Goal: Information Seeking & Learning: Learn about a topic

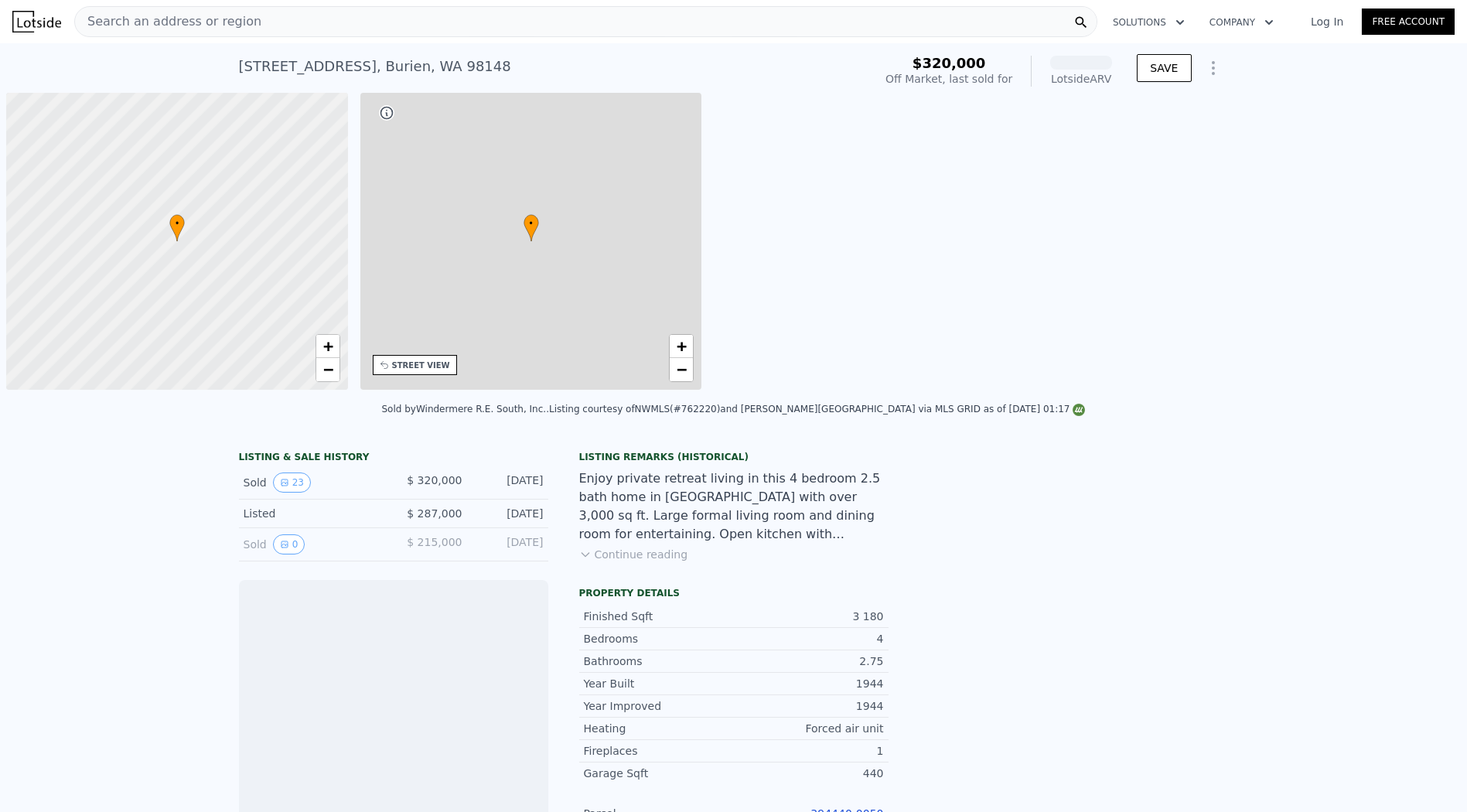
scroll to position [0, 6]
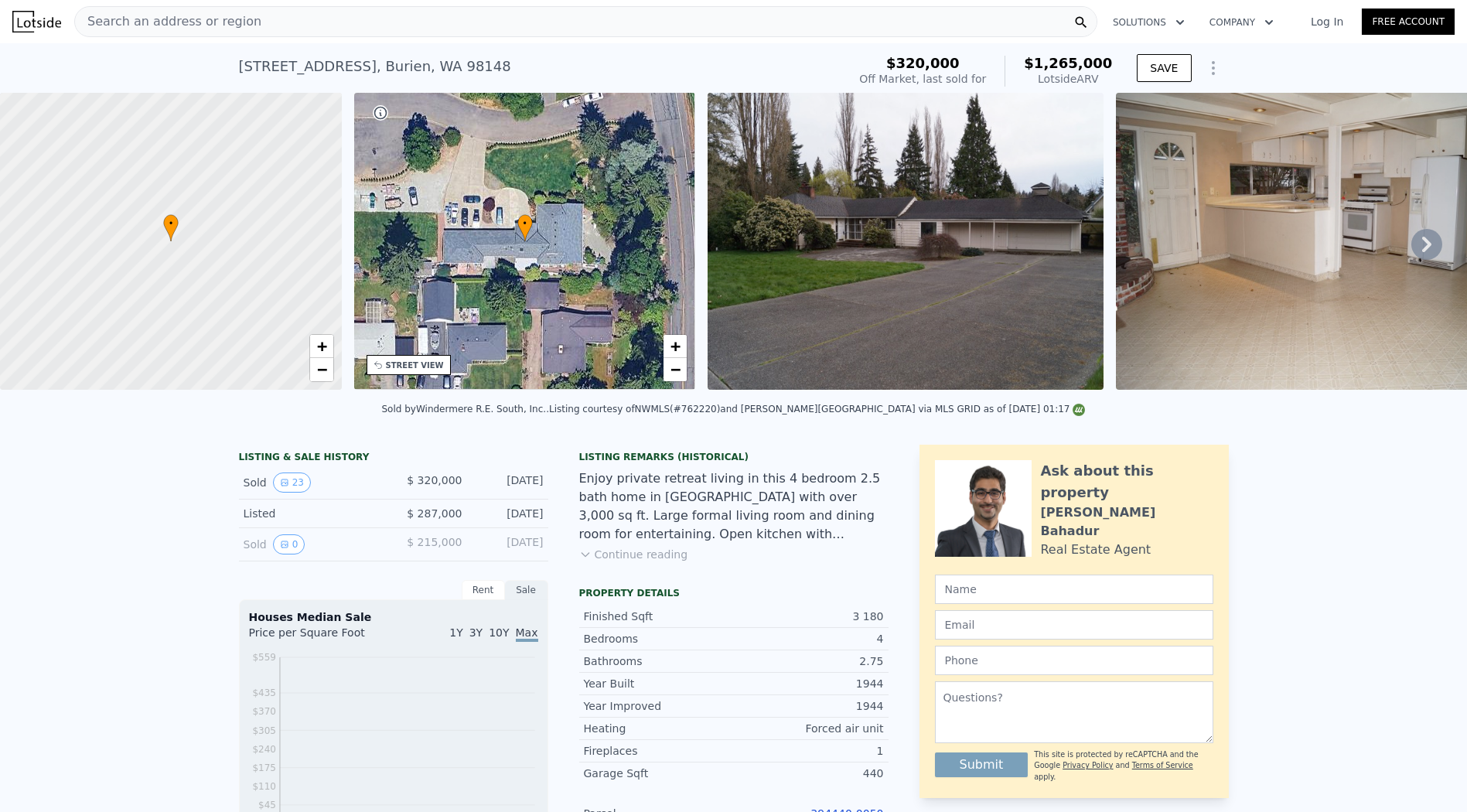
click at [611, 19] on div "Search an address or region" at bounding box center [585, 21] width 1023 height 31
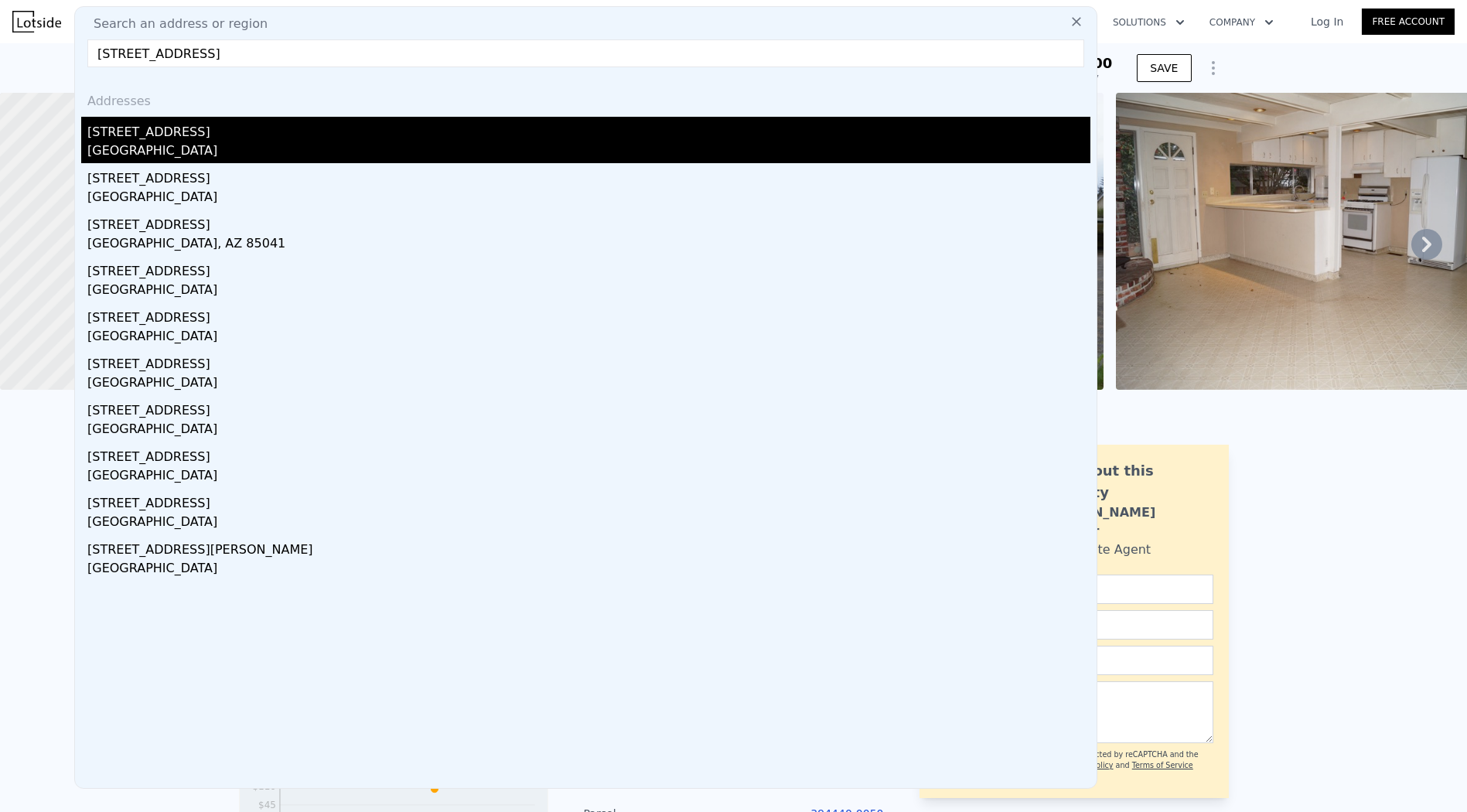
type input "[STREET_ADDRESS]"
click at [232, 147] on div "[GEOGRAPHIC_DATA]" at bounding box center [588, 152] width 1003 height 22
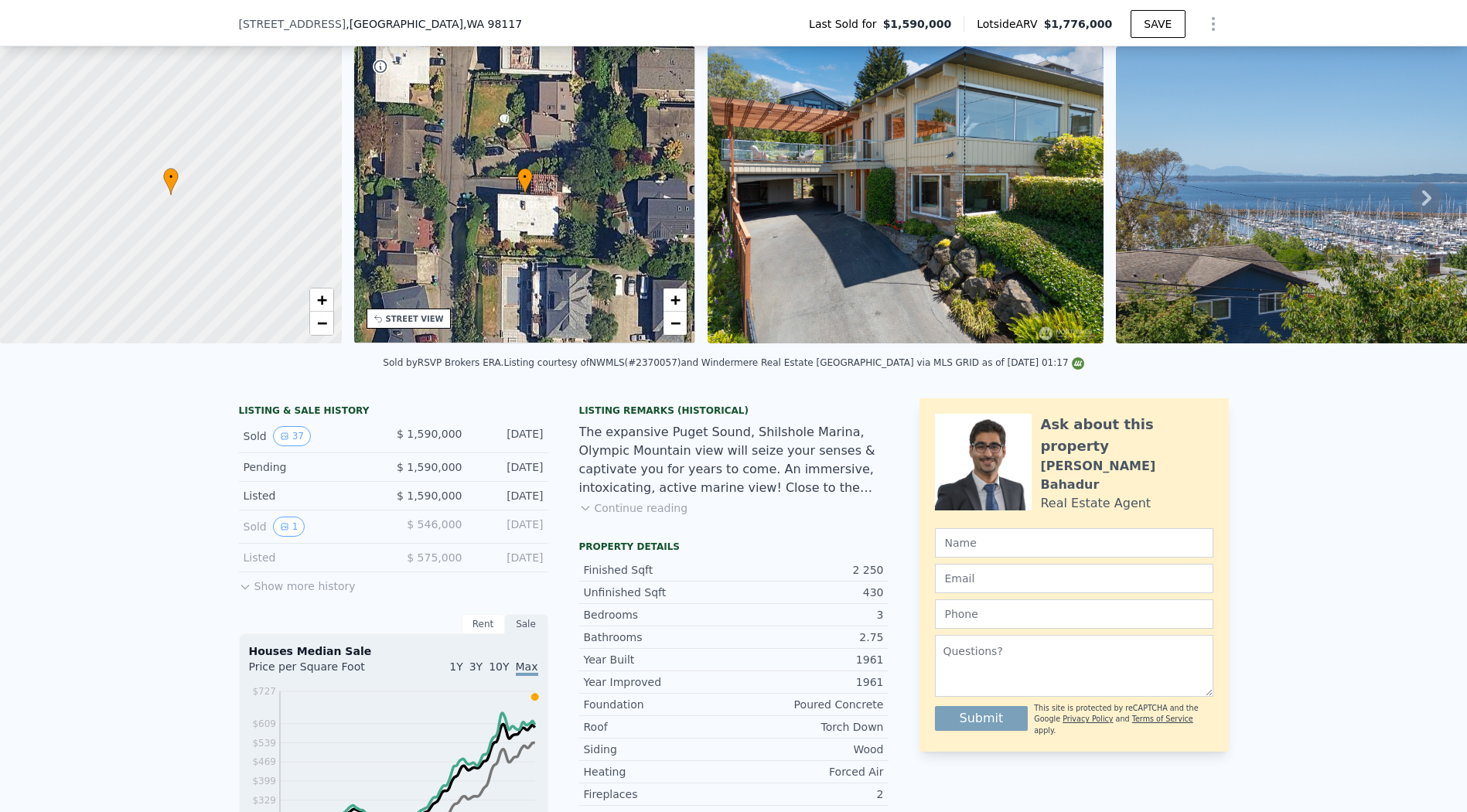
scroll to position [252, 0]
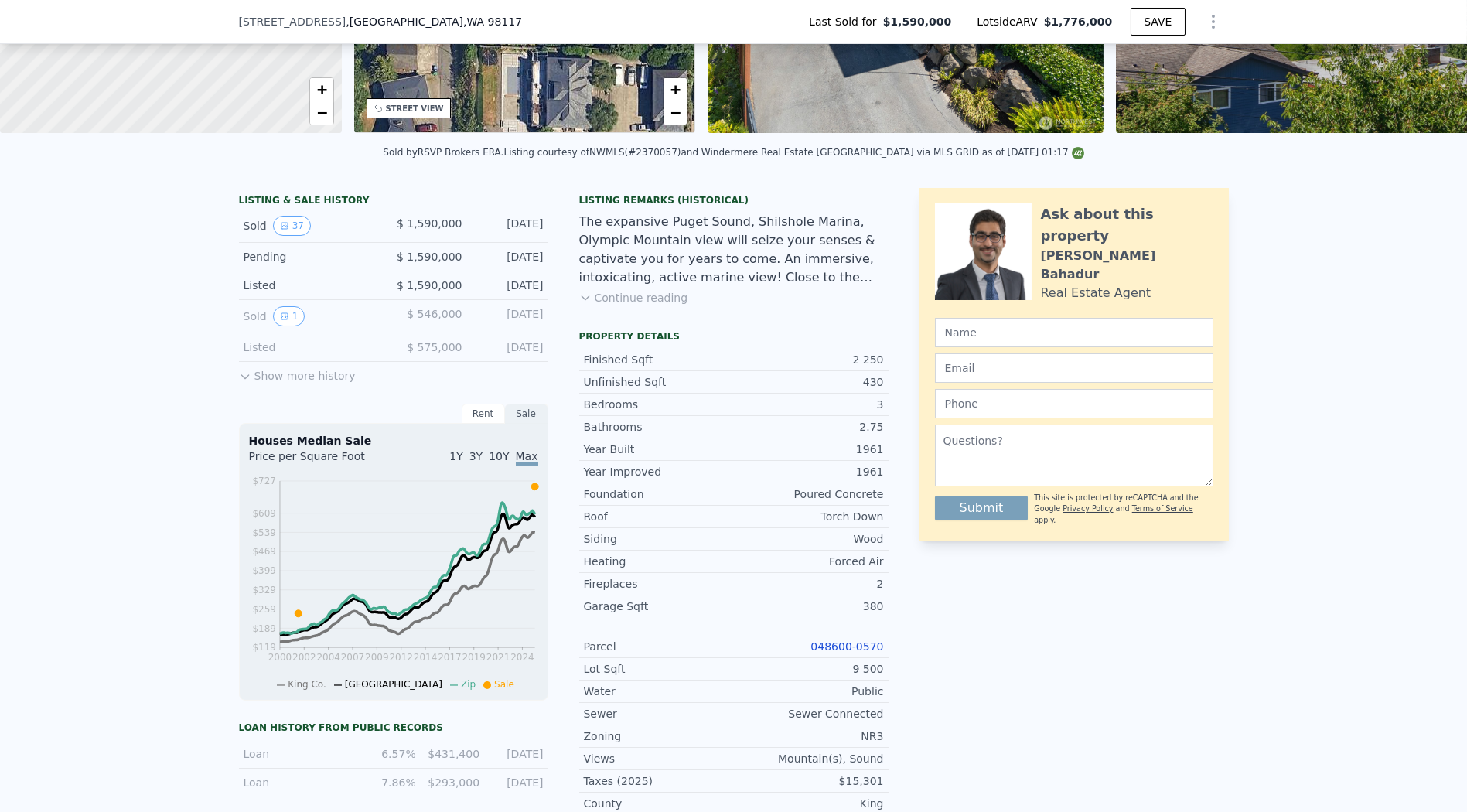
click at [1398, 246] on div "LISTING & SALE HISTORY Sold 37 $ 1,590,000 [DATE] Pending $ 1,590,000 [DATE] Li…" at bounding box center [734, 698] width 1467 height 1046
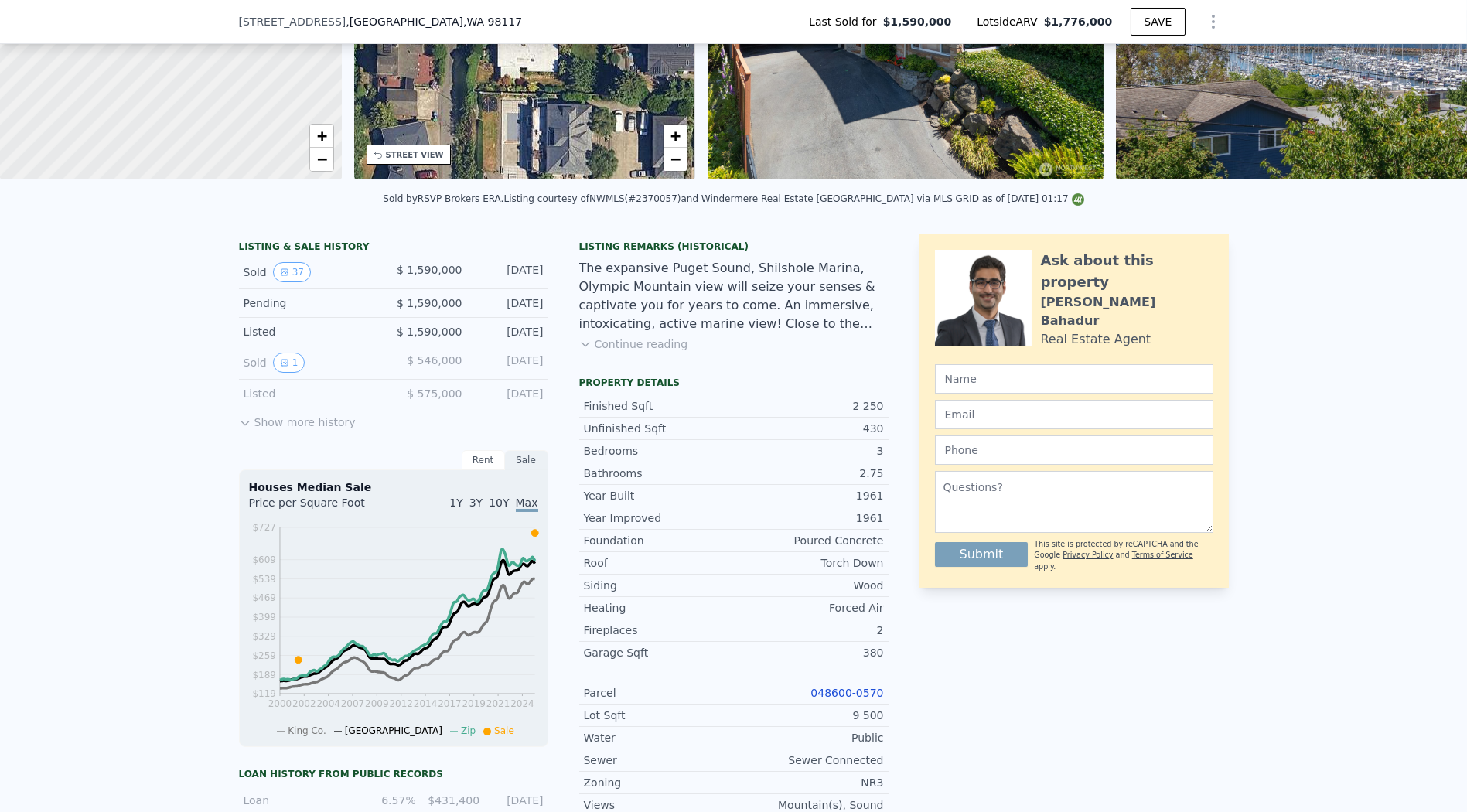
scroll to position [79, 0]
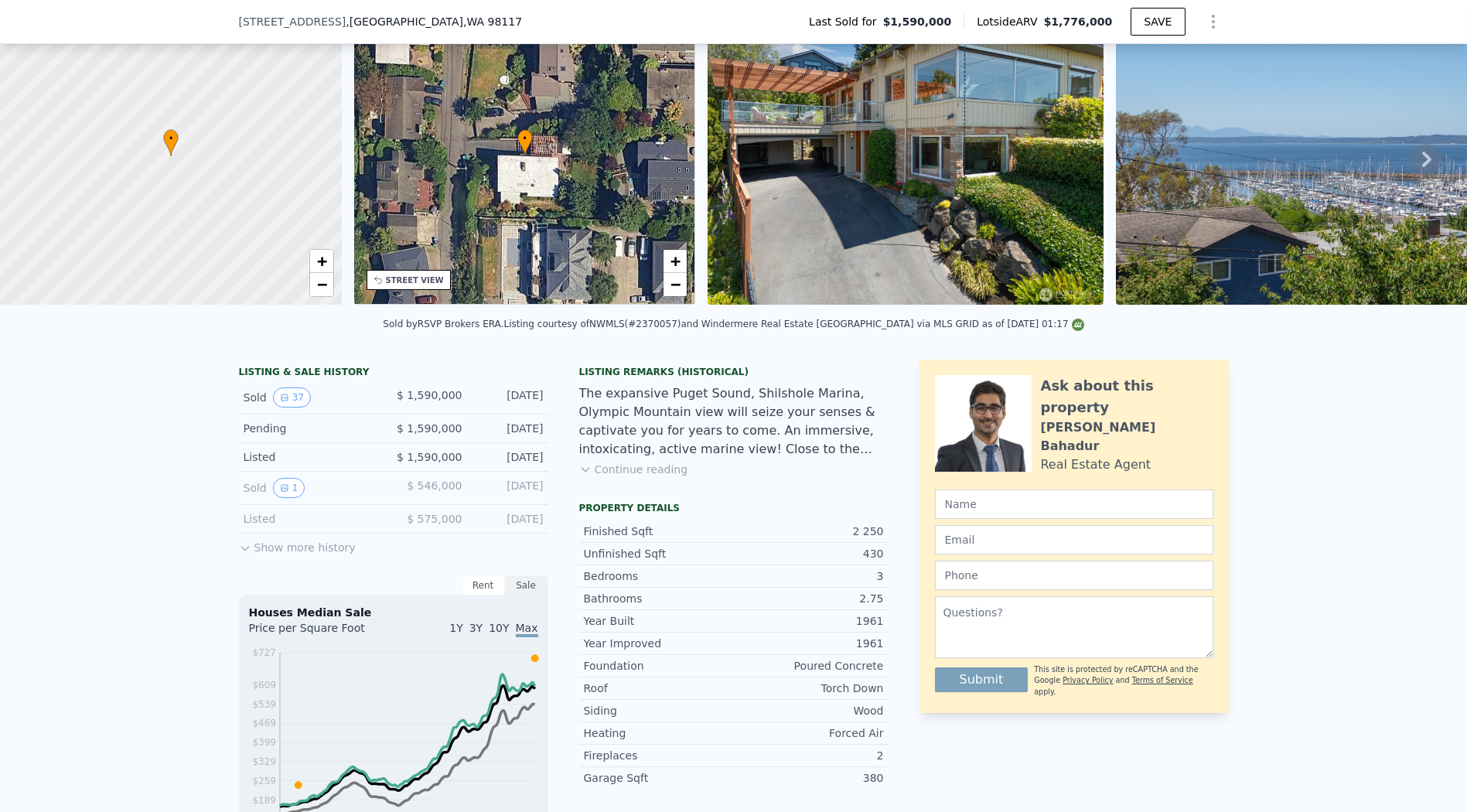
click at [790, 376] on div "Listing Remarks (Historical)" at bounding box center [734, 371] width 309 height 13
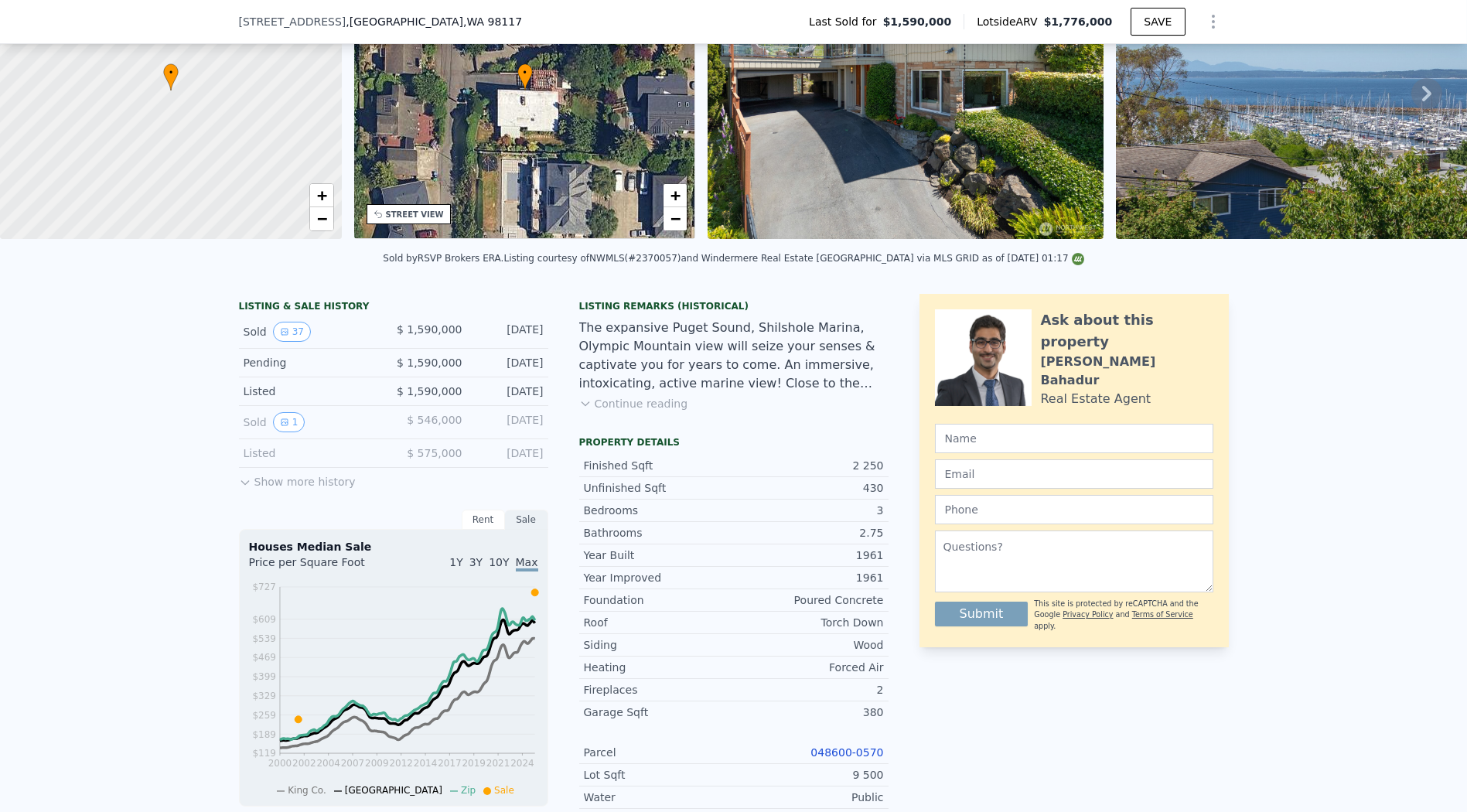
scroll to position [424, 0]
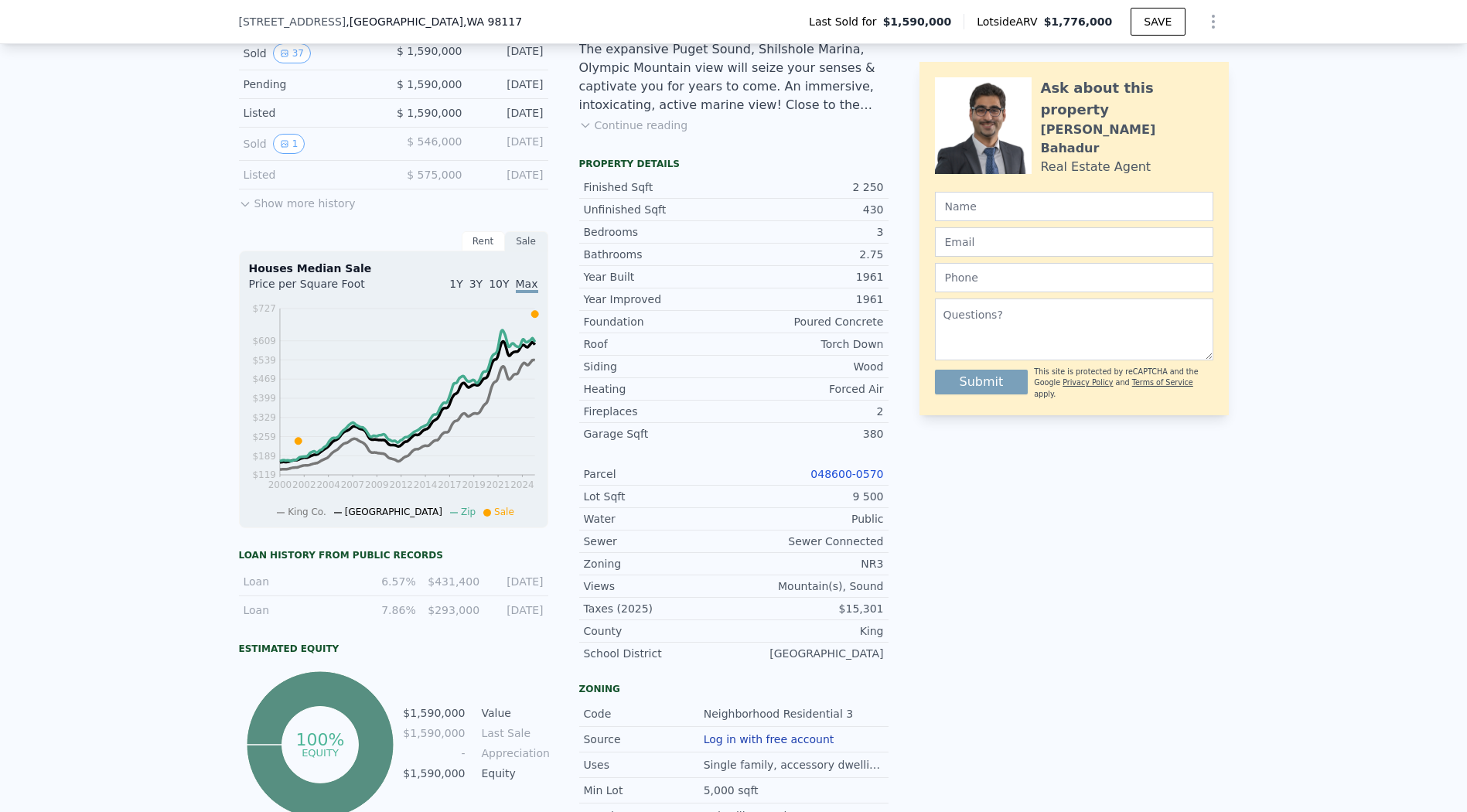
click at [822, 480] on link "048600-0570" at bounding box center [846, 473] width 73 height 13
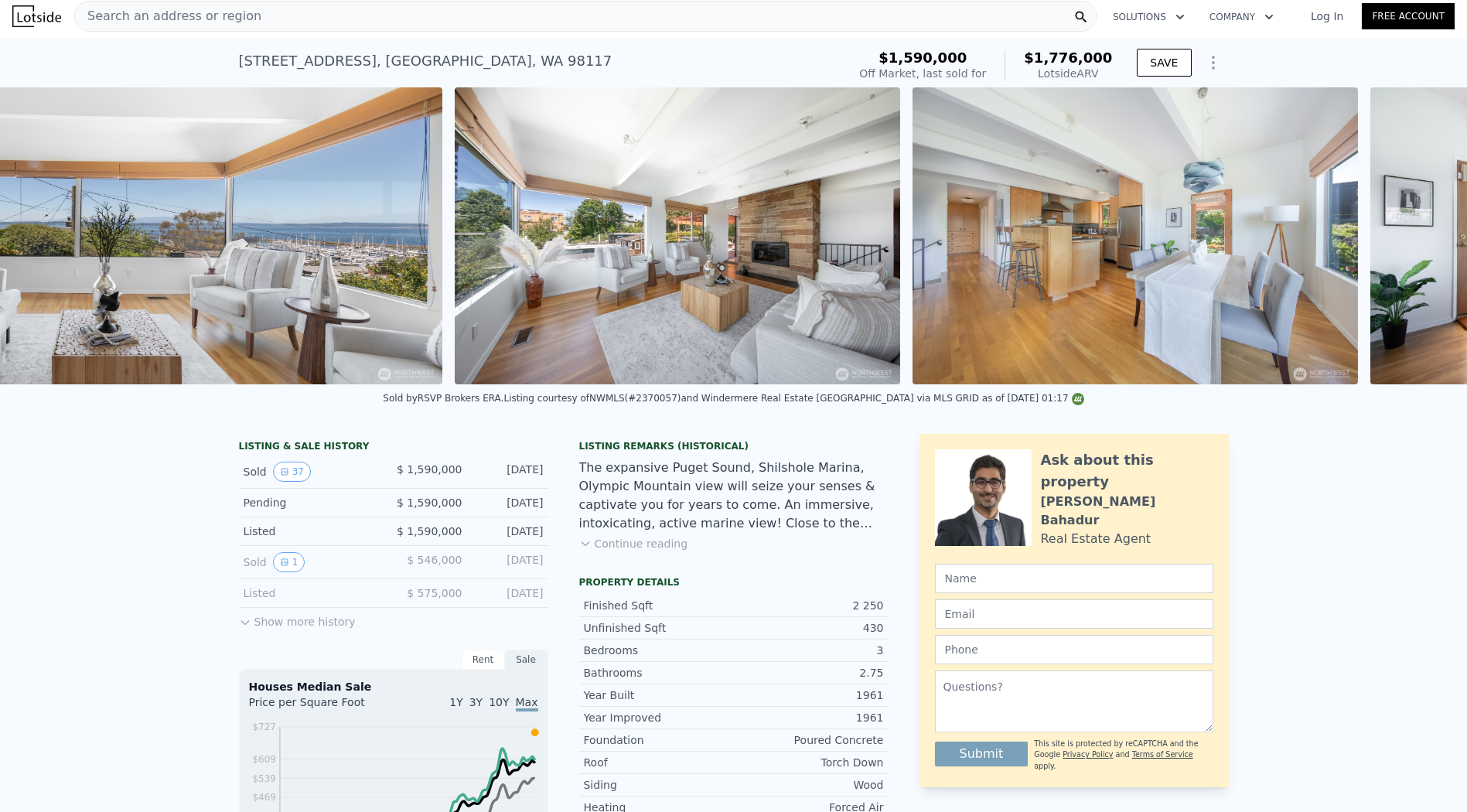
scroll to position [0, 2897]
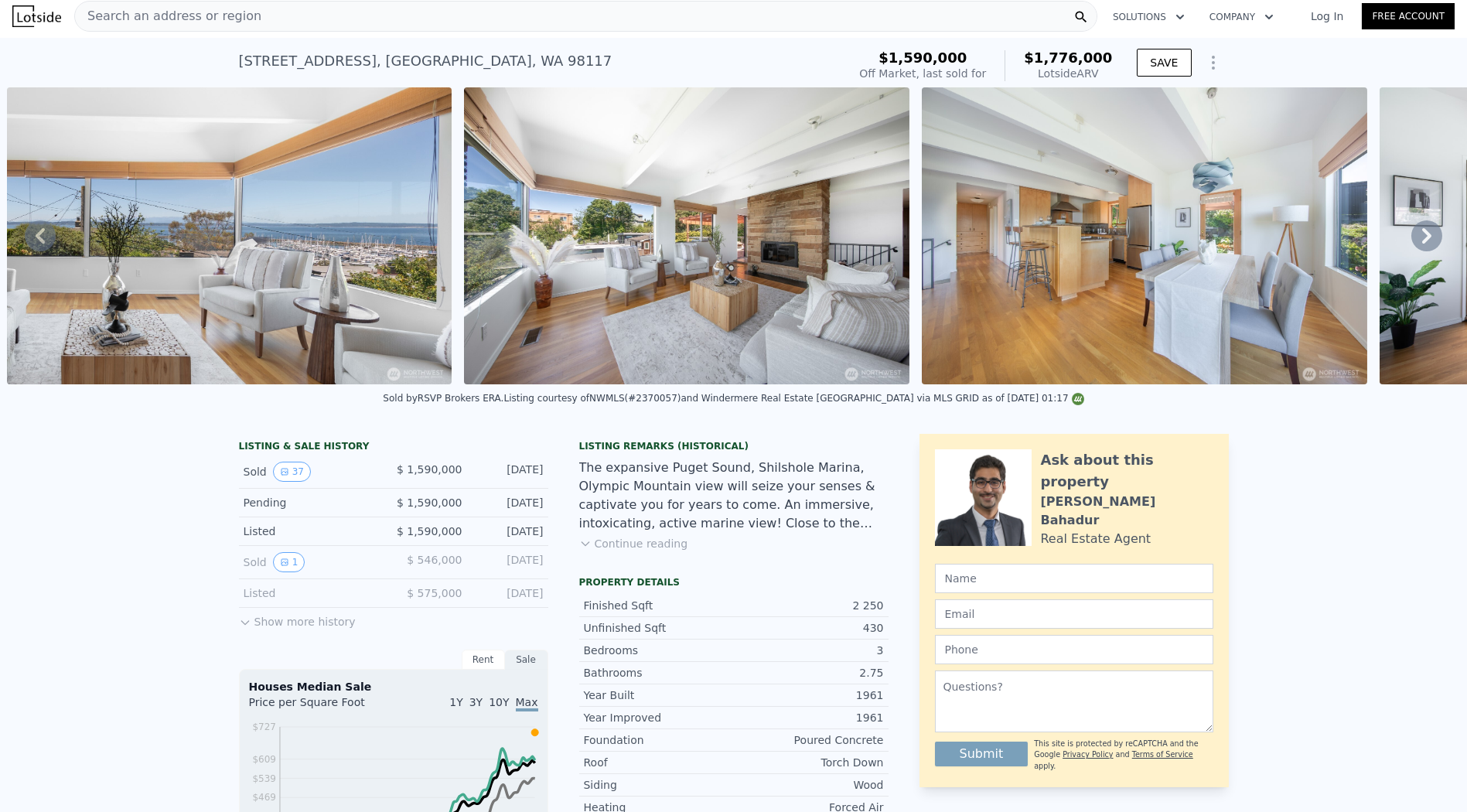
click at [749, 322] on img at bounding box center [687, 235] width 446 height 297
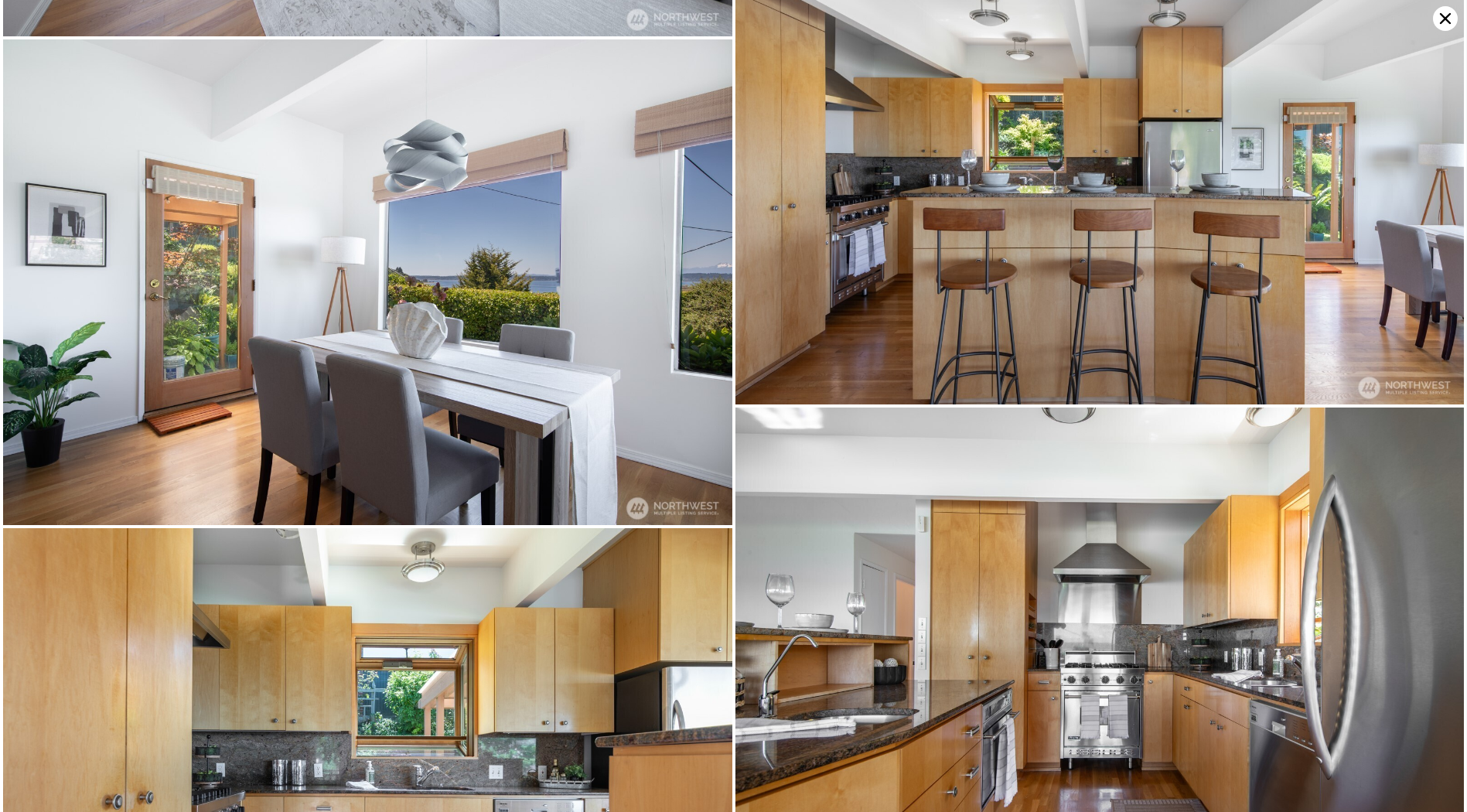
scroll to position [2059, 0]
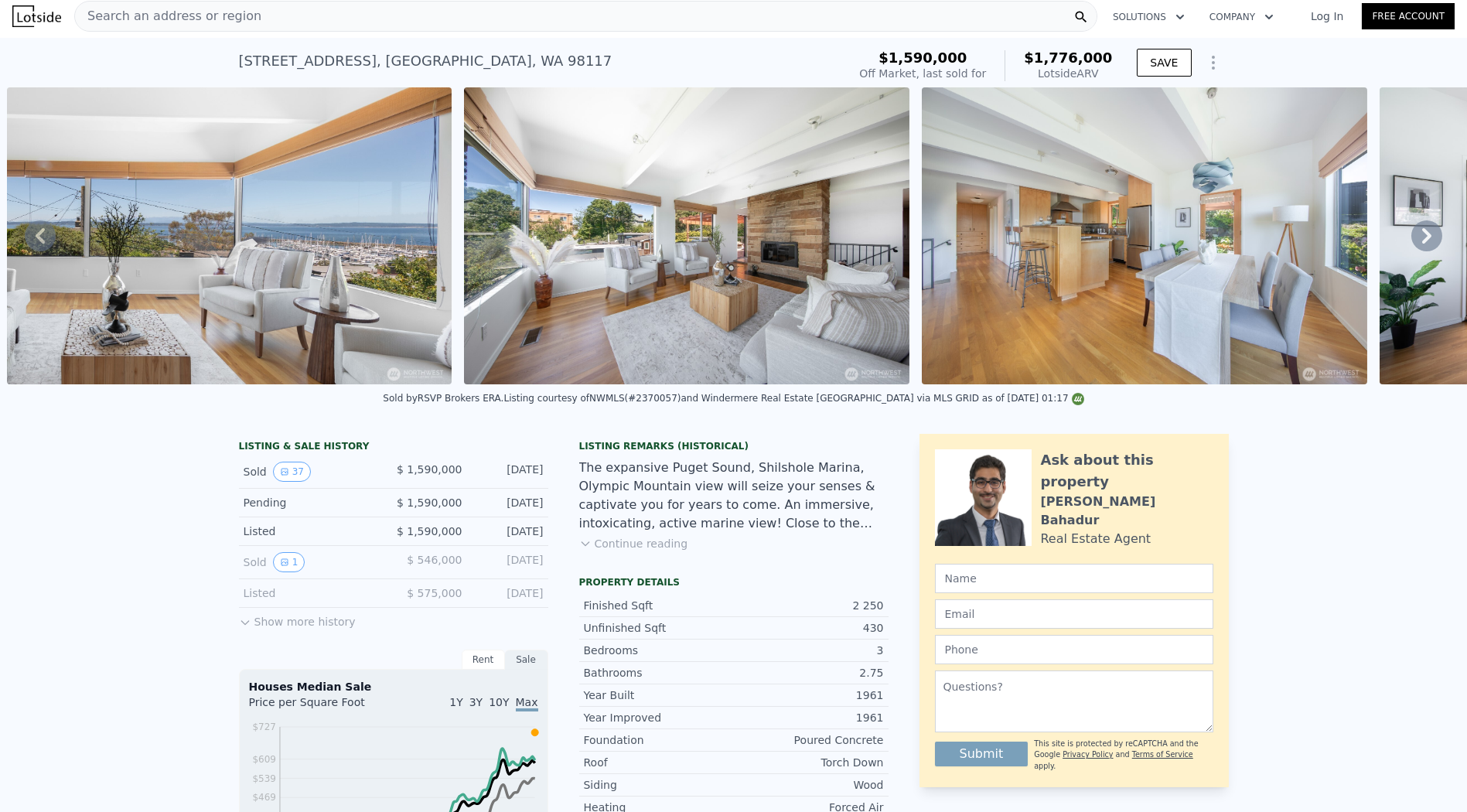
click at [1057, 273] on img at bounding box center [1144, 235] width 446 height 297
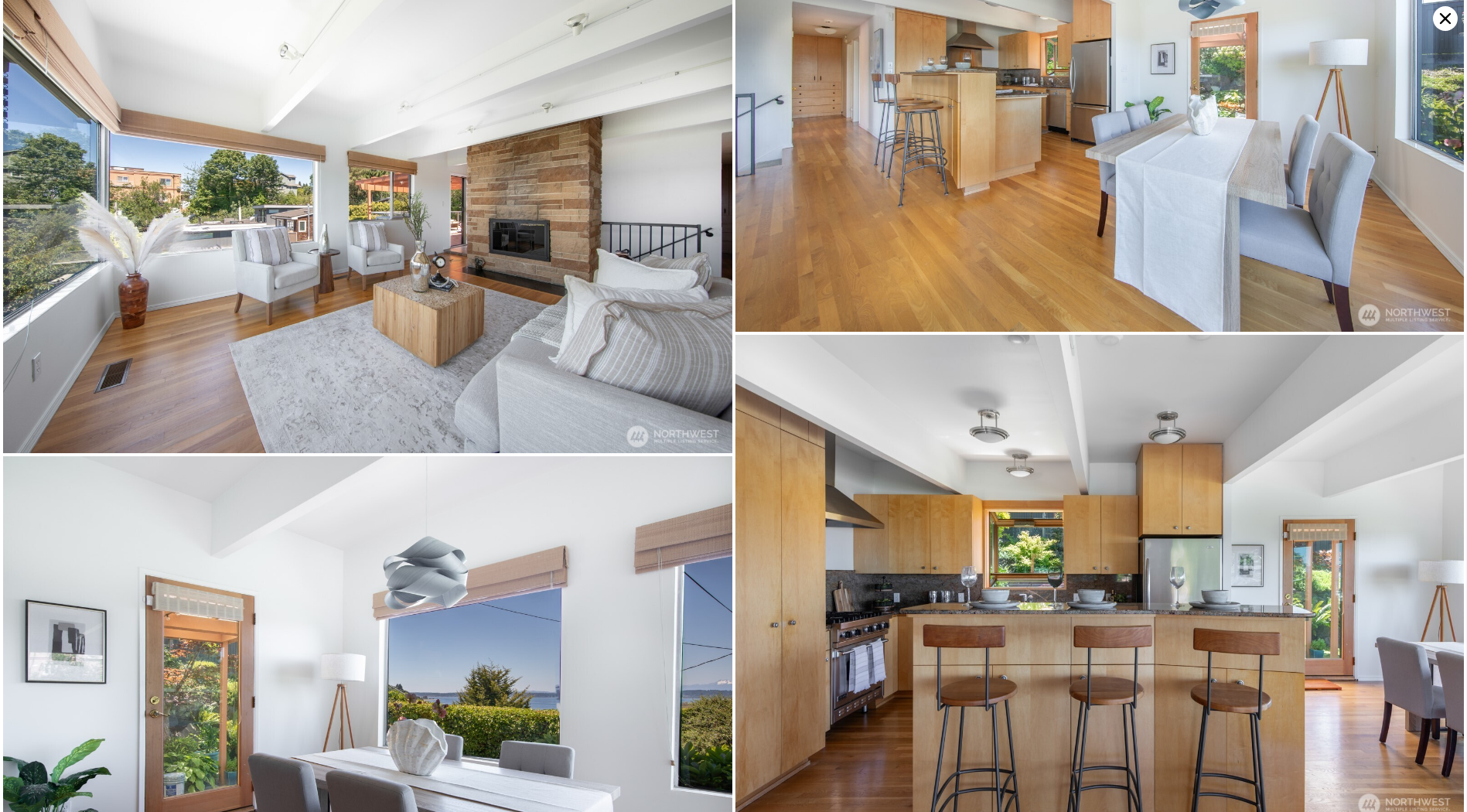
scroll to position [1938, 0]
